Goal: Task Accomplishment & Management: Use online tool/utility

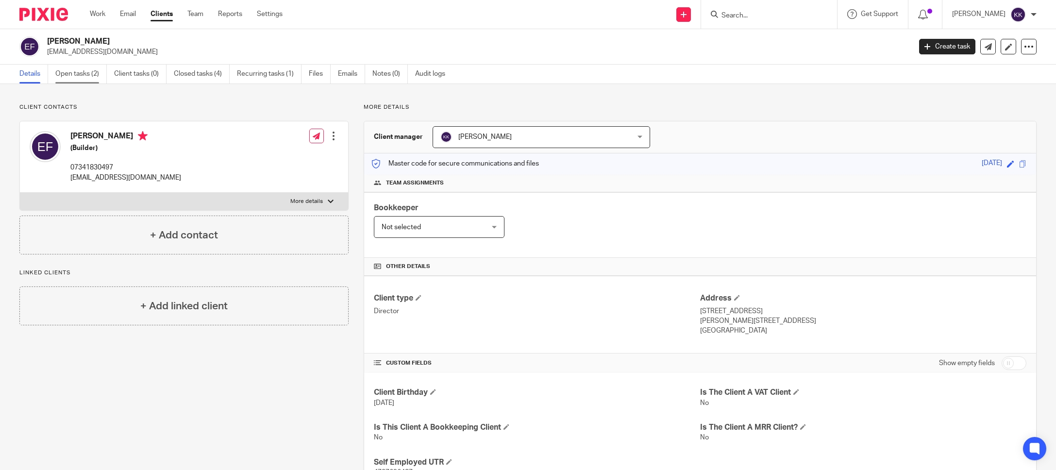
click at [95, 79] on link "Open tasks (2)" at bounding box center [80, 74] width 51 height 19
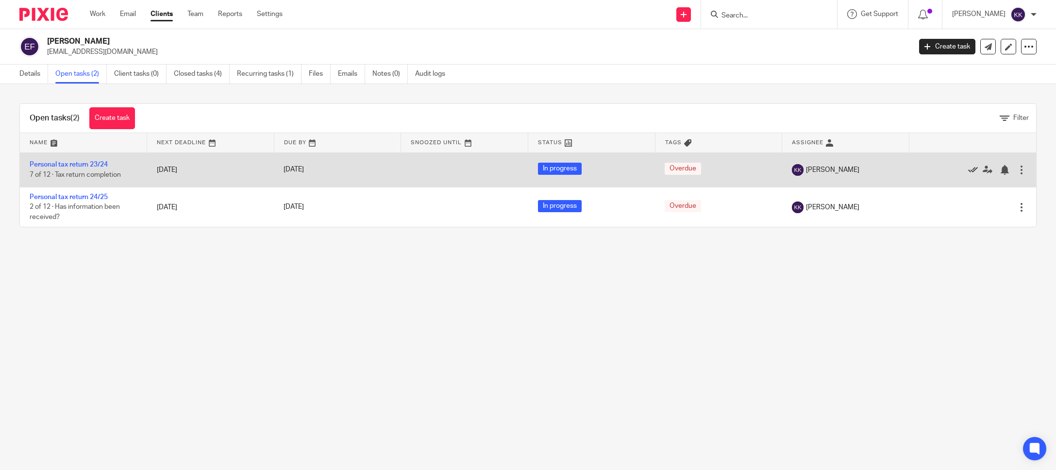
click at [977, 171] on icon at bounding box center [973, 170] width 10 height 10
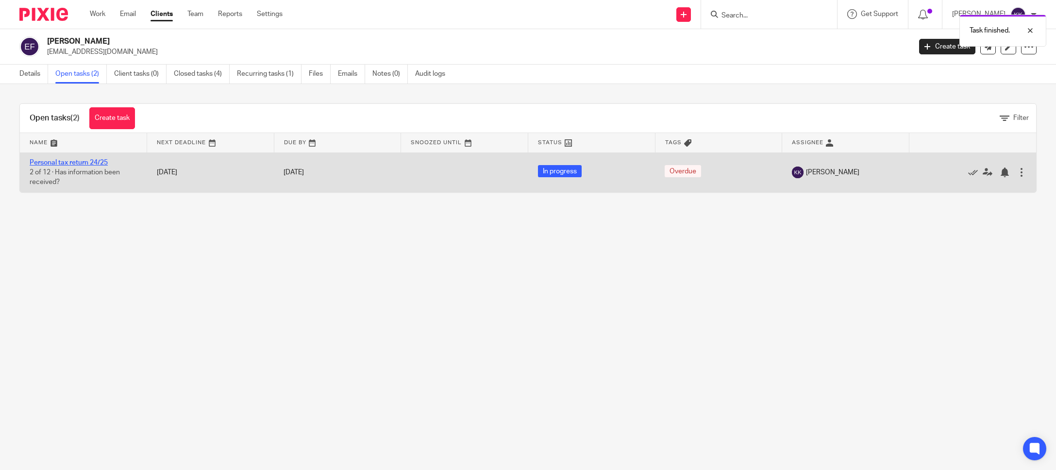
click at [51, 161] on link "Personal tax return 24/25" at bounding box center [69, 162] width 78 height 7
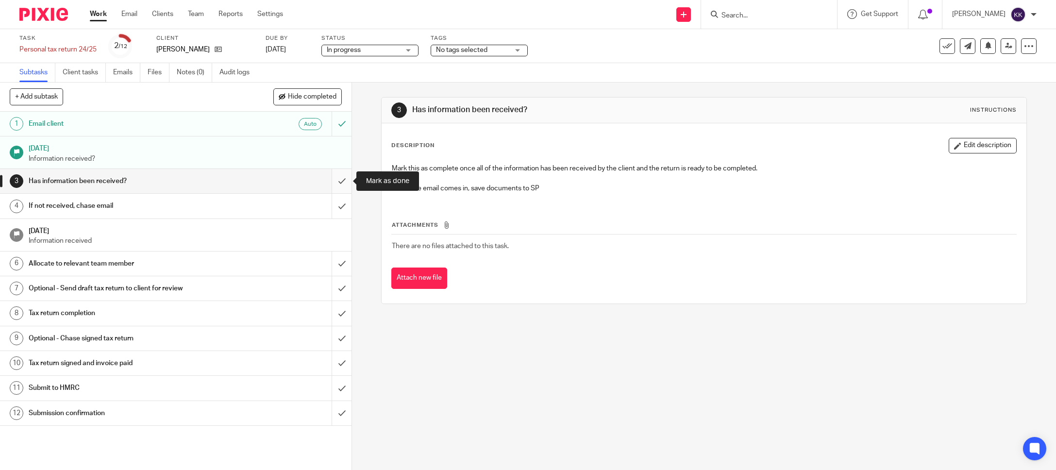
click at [342, 181] on input "submit" at bounding box center [176, 181] width 352 height 24
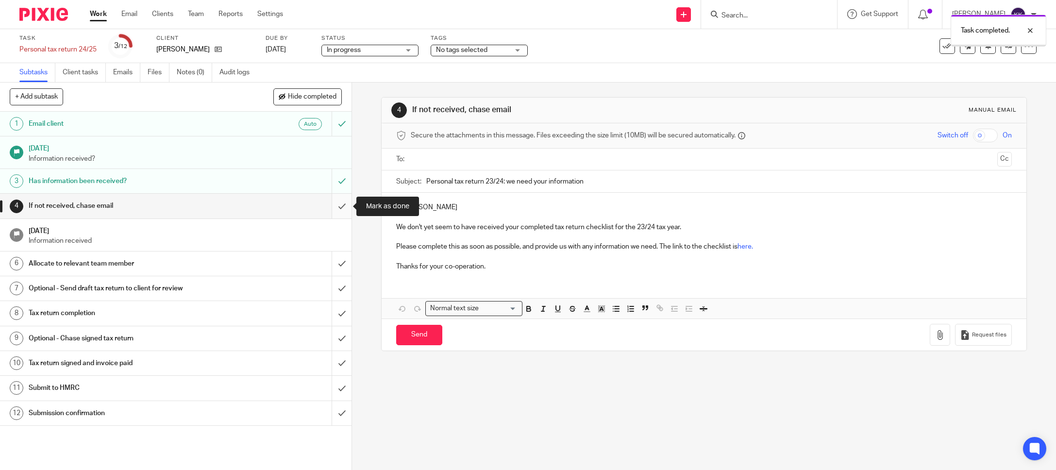
click at [344, 208] on input "submit" at bounding box center [176, 206] width 352 height 24
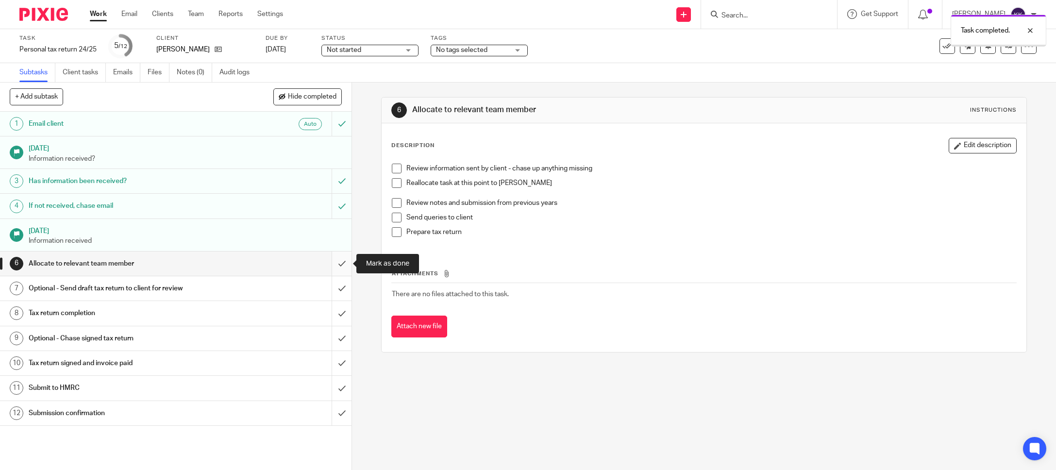
click at [339, 264] on input "submit" at bounding box center [176, 264] width 352 height 24
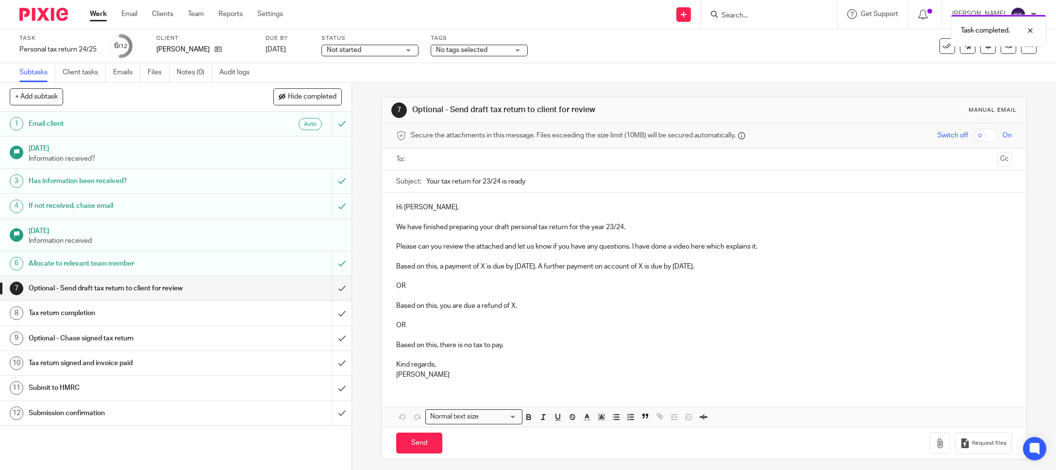
click at [435, 160] on input "text" at bounding box center [703, 159] width 579 height 11
drag, startPoint x: 499, startPoint y: 183, endPoint x: 488, endPoint y: 180, distance: 11.1
click at [487, 181] on input "Your tax return for 23/24 is ready" at bounding box center [718, 184] width 585 height 22
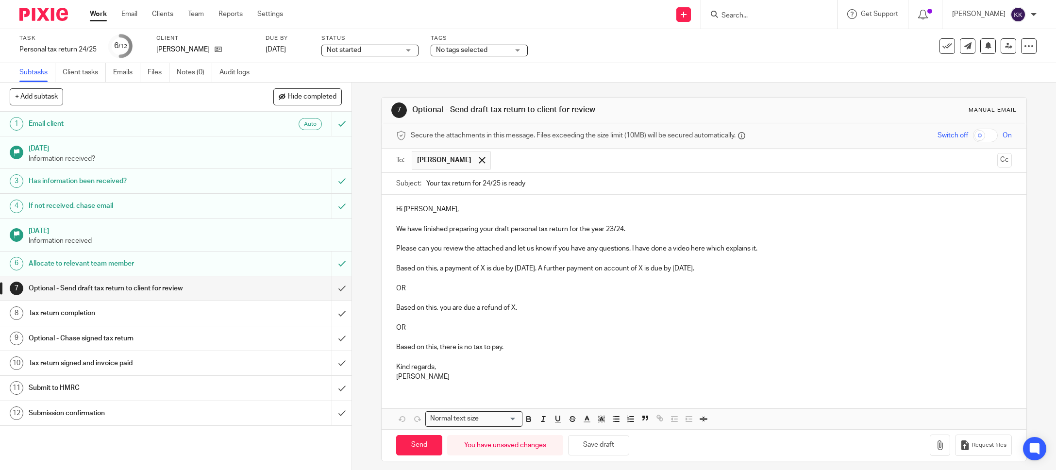
type input "Your tax return for 24/25 is ready"
drag, startPoint x: 624, startPoint y: 227, endPoint x: 611, endPoint y: 229, distance: 13.3
click at [611, 229] on p "We have finished preparing your draft personal tax return for the year 23/24." at bounding box center [703, 229] width 615 height 10
click at [782, 251] on p "Please can you review the attached and let us know if you have any questions. I…" at bounding box center [703, 249] width 615 height 10
click at [781, 247] on link "[URL][DOMAIN_NAME]" at bounding box center [791, 248] width 69 height 7
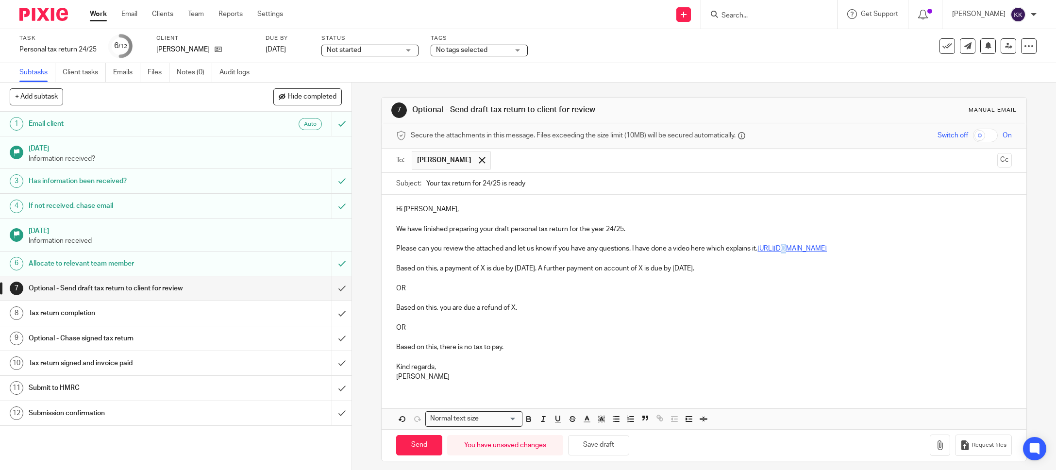
click at [781, 247] on link "[URL][DOMAIN_NAME]" at bounding box center [791, 248] width 69 height 7
click at [785, 267] on link "[URL][DOMAIN_NAME]" at bounding box center [782, 268] width 69 height 10
click at [503, 293] on p "OR" at bounding box center [703, 289] width 615 height 10
click at [395, 277] on div "Hi Ewan, We have finished preparing your draft personal tax return for the year…" at bounding box center [704, 292] width 644 height 194
click at [439, 273] on p "Based on this, a payment of X is due by 31st January 2024. A further payment on…" at bounding box center [703, 269] width 615 height 10
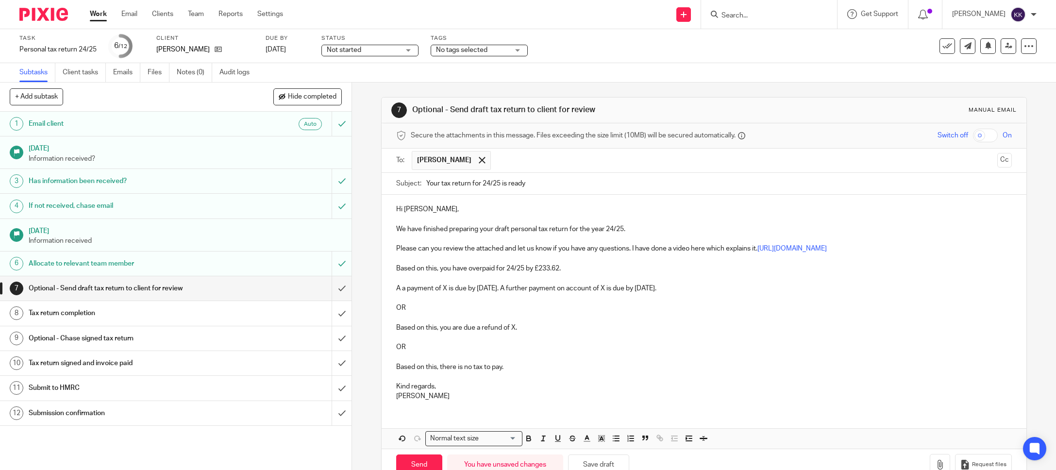
click at [409, 293] on p "A a payment of X is due by 31st January 2024. A further payment on account of X…" at bounding box center [703, 289] width 615 height 10
click at [430, 293] on p "A payment of X is due by 31st January 2024. A further payment on account of X i…" at bounding box center [703, 289] width 615 height 10
click at [477, 293] on p "A payment on account of X is due by 31st January 2024. A further payment on acc…" at bounding box center [703, 289] width 615 height 10
click at [586, 293] on p "A payment on account of £652.75 is due by 31st January 2024. A further payment …" at bounding box center [703, 289] width 615 height 10
click at [703, 293] on p "A payment on account of £652.75 is due by 31st January 2024=6. A further paymen…" at bounding box center [703, 289] width 615 height 10
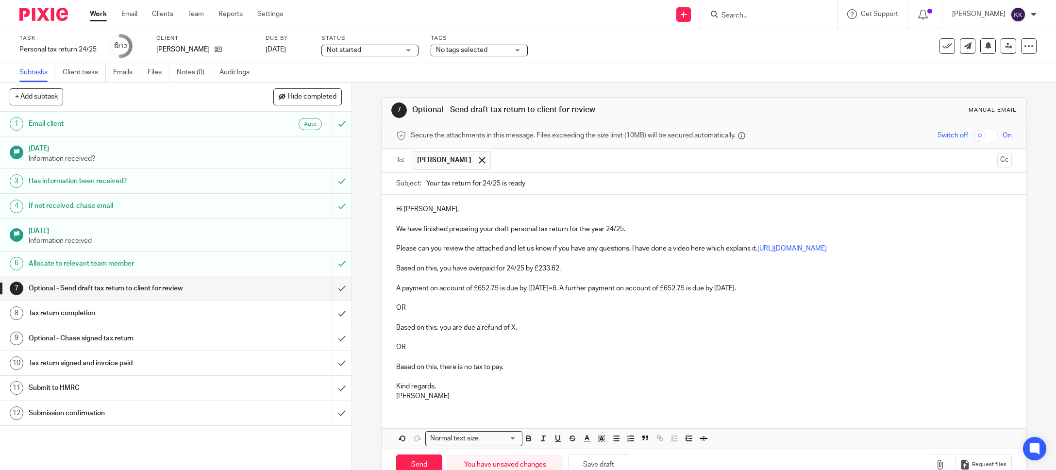
click at [800, 293] on p "A payment on account of £652.75 is due by 31st January 2024=6. A further paymen…" at bounding box center [703, 289] width 615 height 10
drag, startPoint x: 520, startPoint y: 382, endPoint x: 385, endPoint y: 317, distance: 149.9
click at [385, 317] on div "Hi Ewan, We have finished preparing your draft personal tax return for the year…" at bounding box center [704, 302] width 644 height 214
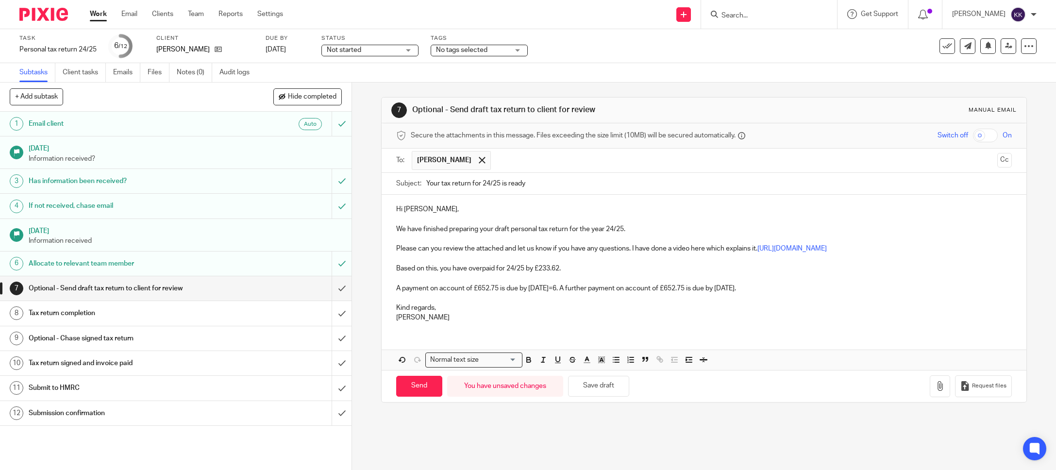
click at [593, 293] on p "A payment on account of £652.75 is due by 31st January 2024=6. A further paymen…" at bounding box center [703, 289] width 615 height 10
click at [465, 293] on p "A payment on account of £652.75 is due by 31st January 2026. A further payment …" at bounding box center [703, 289] width 615 height 10
click at [941, 391] on icon "button" at bounding box center [940, 386] width 10 height 10
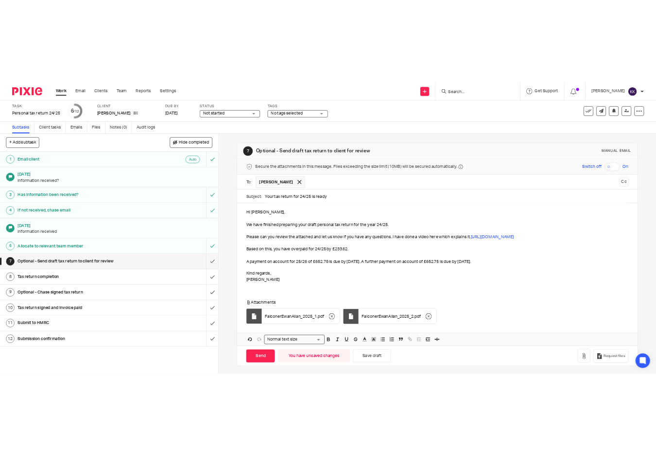
scroll to position [11, 0]
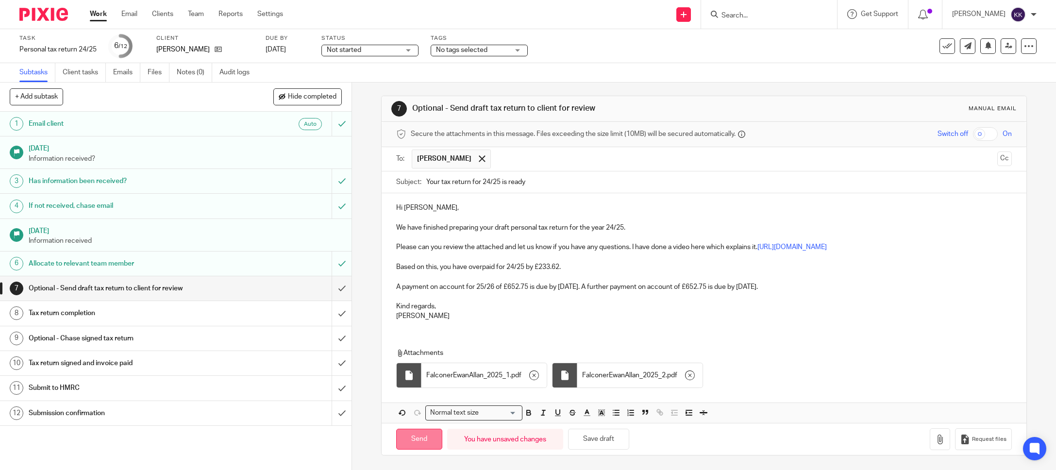
click at [417, 439] on input "Send" at bounding box center [419, 439] width 46 height 21
type input "Sent"
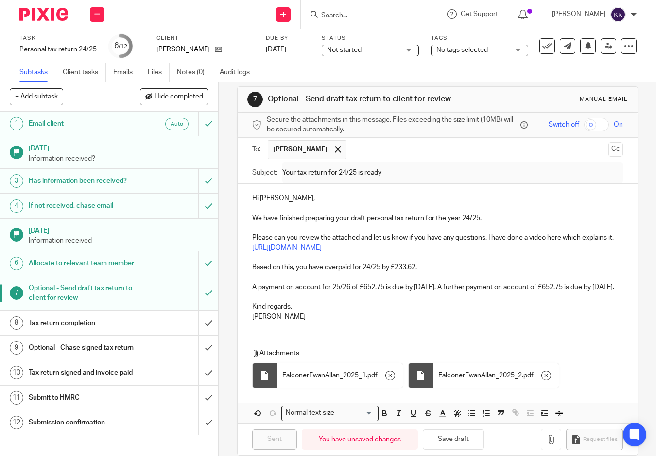
click at [375, 12] on input "Search" at bounding box center [363, 16] width 87 height 9
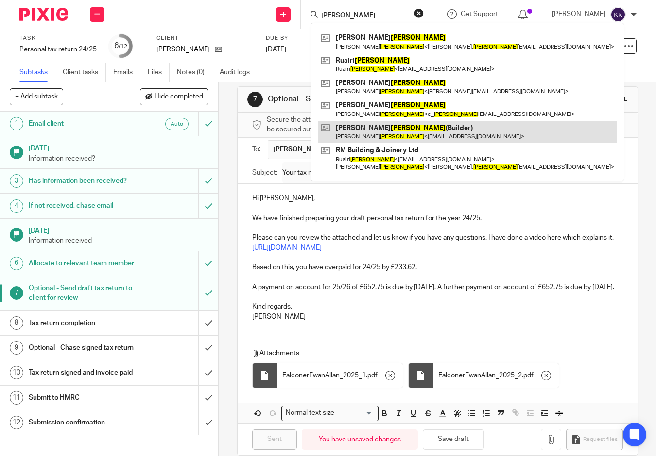
type input "matheson"
click at [384, 134] on link at bounding box center [467, 132] width 298 height 22
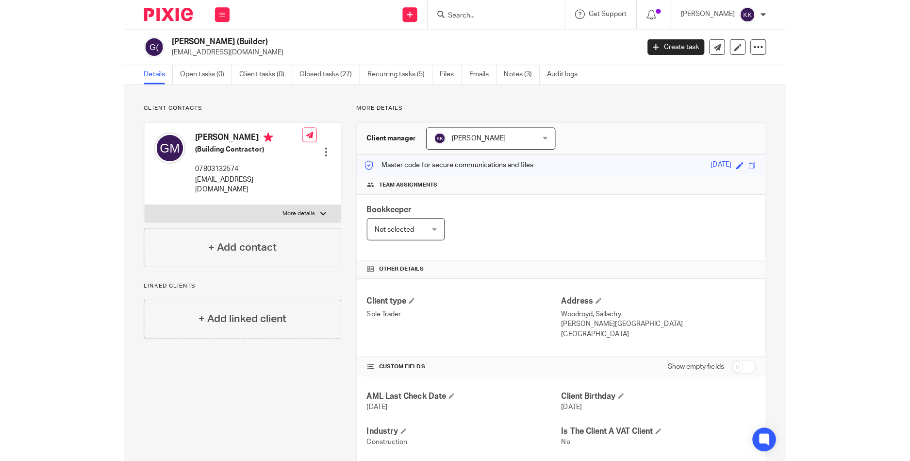
scroll to position [125, 0]
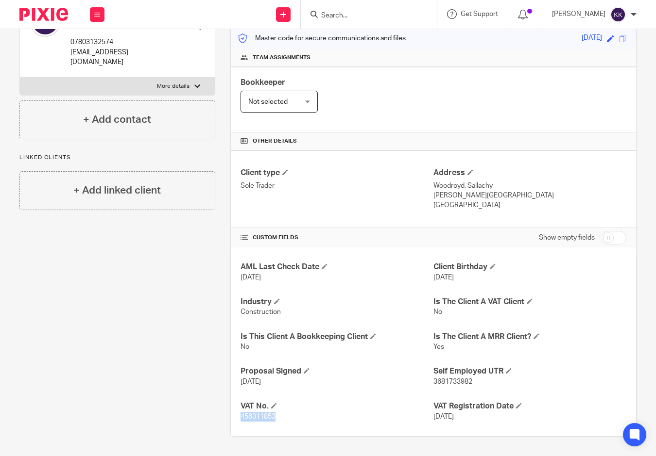
drag, startPoint x: 270, startPoint y: 417, endPoint x: 238, endPoint y: 417, distance: 31.6
click at [238, 417] on div "AML Last Check Date [DATE] Client Birthday [DATE] Industry Construction Is The …" at bounding box center [433, 342] width 405 height 189
copy span "456311853"
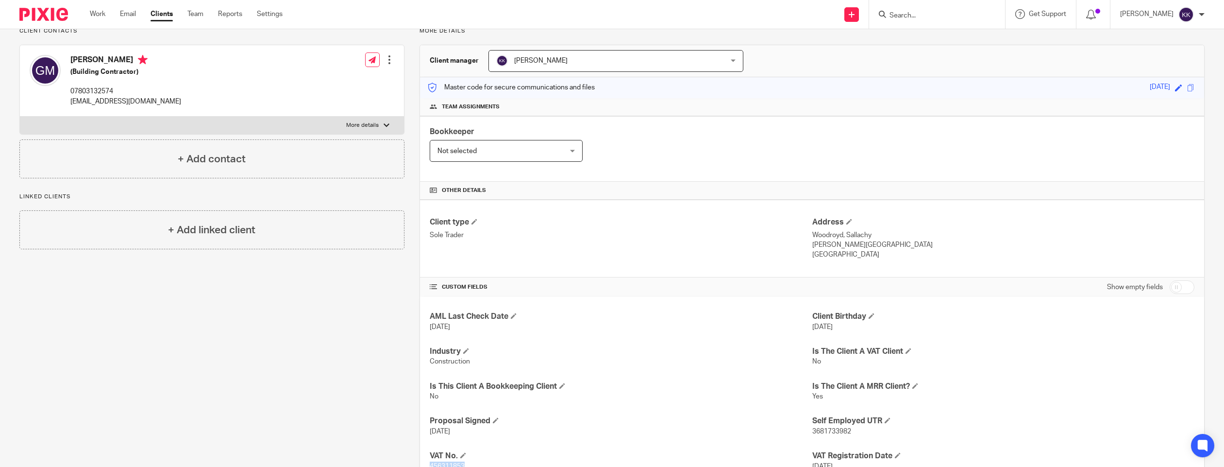
scroll to position [115, 0]
